Goal: Information Seeking & Learning: Learn about a topic

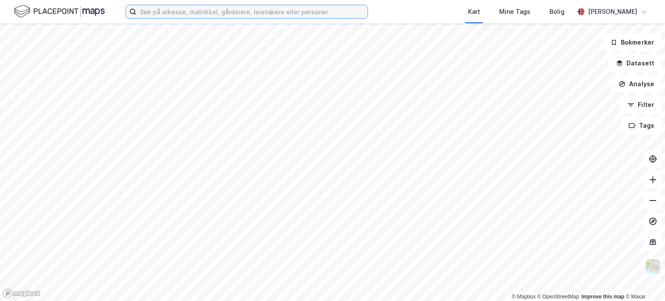
click at [232, 11] on input at bounding box center [251, 11] width 231 height 13
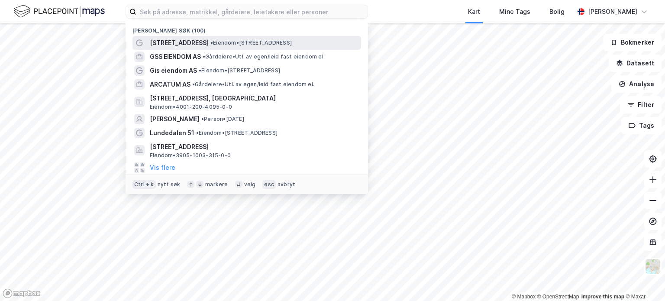
click at [208, 45] on span "[STREET_ADDRESS]" at bounding box center [179, 43] width 59 height 10
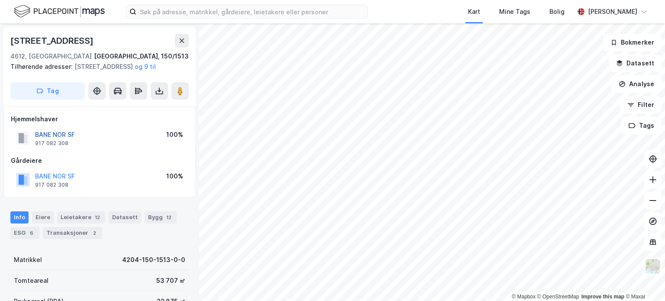
click at [0, 0] on button "BANE NOR SF" at bounding box center [0, 0] width 0 height 0
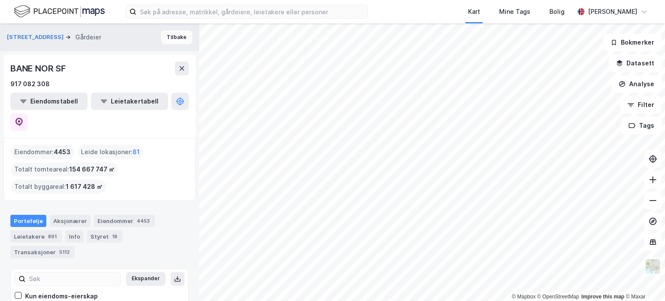
click at [162, 35] on button "Tilbake" at bounding box center [176, 37] width 31 height 14
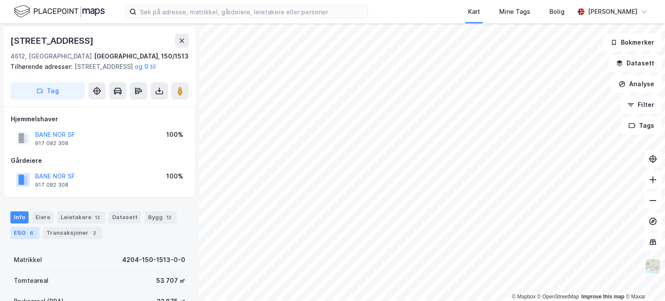
click at [25, 239] on div "ESG 6" at bounding box center [24, 233] width 29 height 12
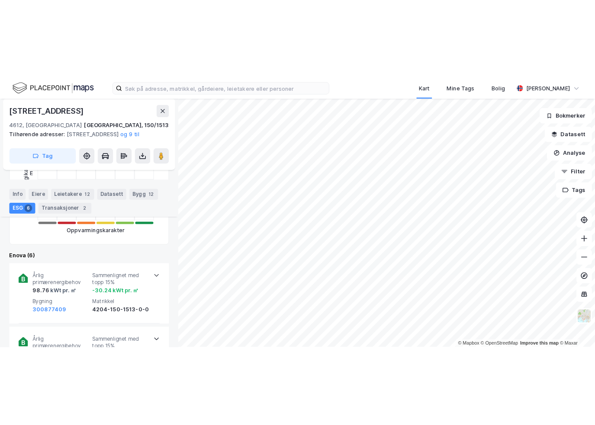
scroll to position [254, 0]
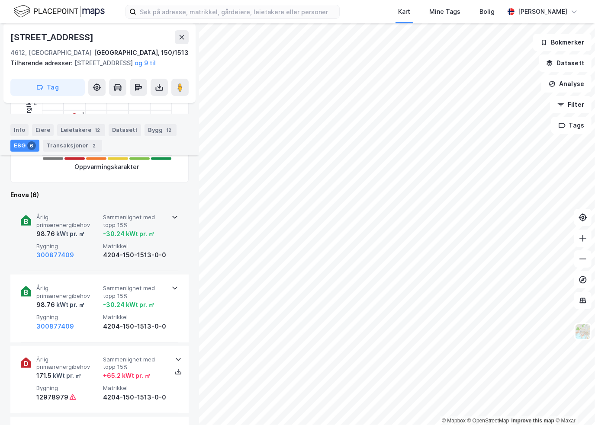
click at [167, 228] on div "Årlig primærenergibehov 98.76 kWt pr. ㎡ Sammenlignet med topp 15% -30.24 kWt pr…" at bounding box center [100, 238] width 158 height 68
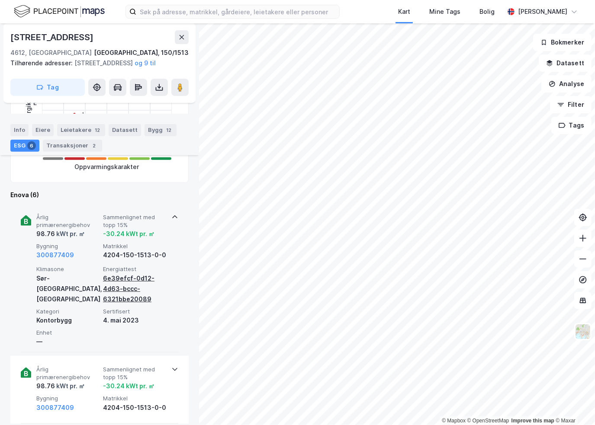
click at [119, 297] on div "6e39efcf-0d12-4d63-bccc-6321bbe20089" at bounding box center [134, 288] width 63 height 31
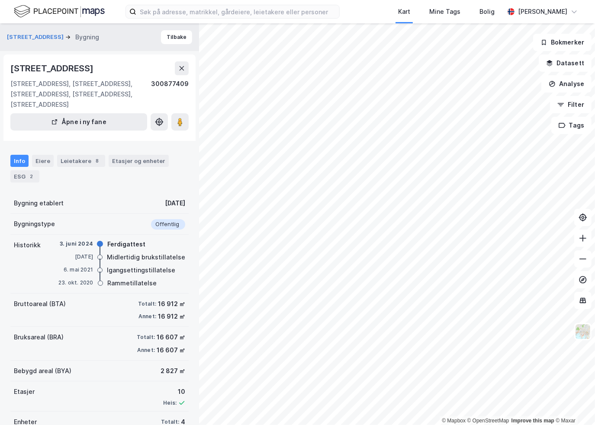
scroll to position [30, 0]
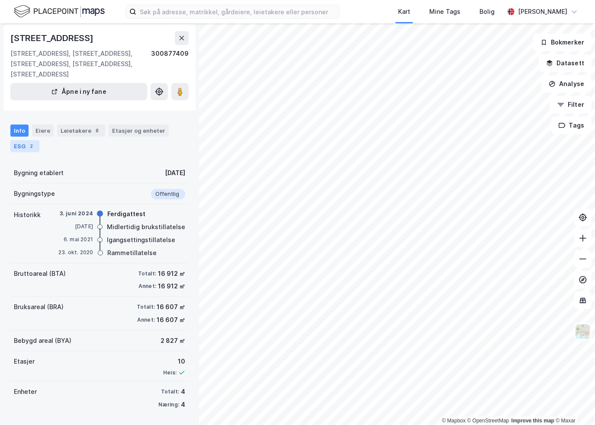
click at [31, 143] on div "2" at bounding box center [31, 146] width 9 height 9
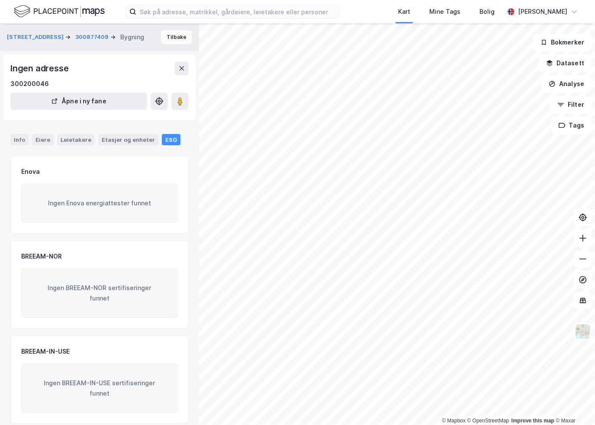
click at [173, 42] on button "Tilbake" at bounding box center [176, 37] width 31 height 14
